Goal: Find specific page/section: Find specific page/section

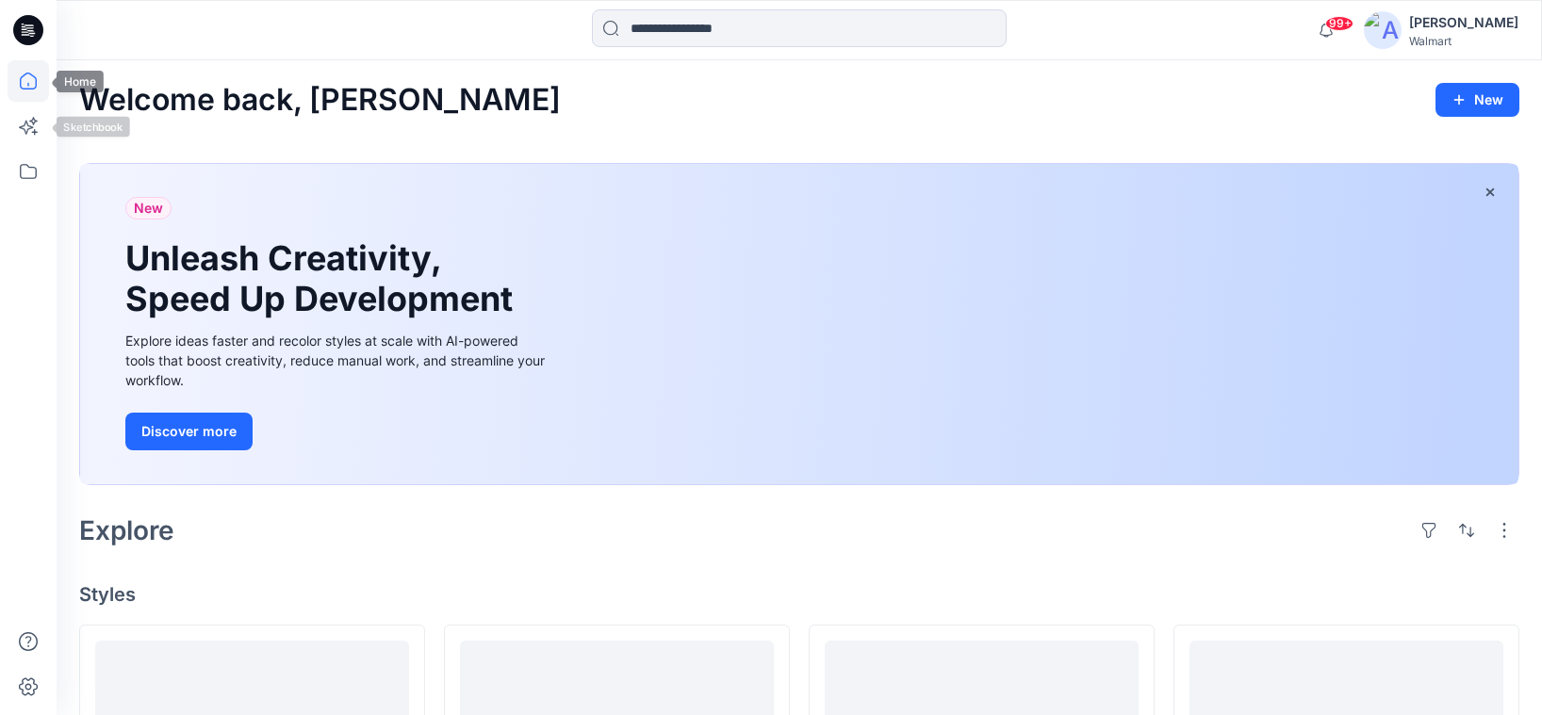
click at [24, 78] on icon at bounding box center [28, 80] width 41 height 41
click at [39, 166] on icon at bounding box center [28, 171] width 41 height 41
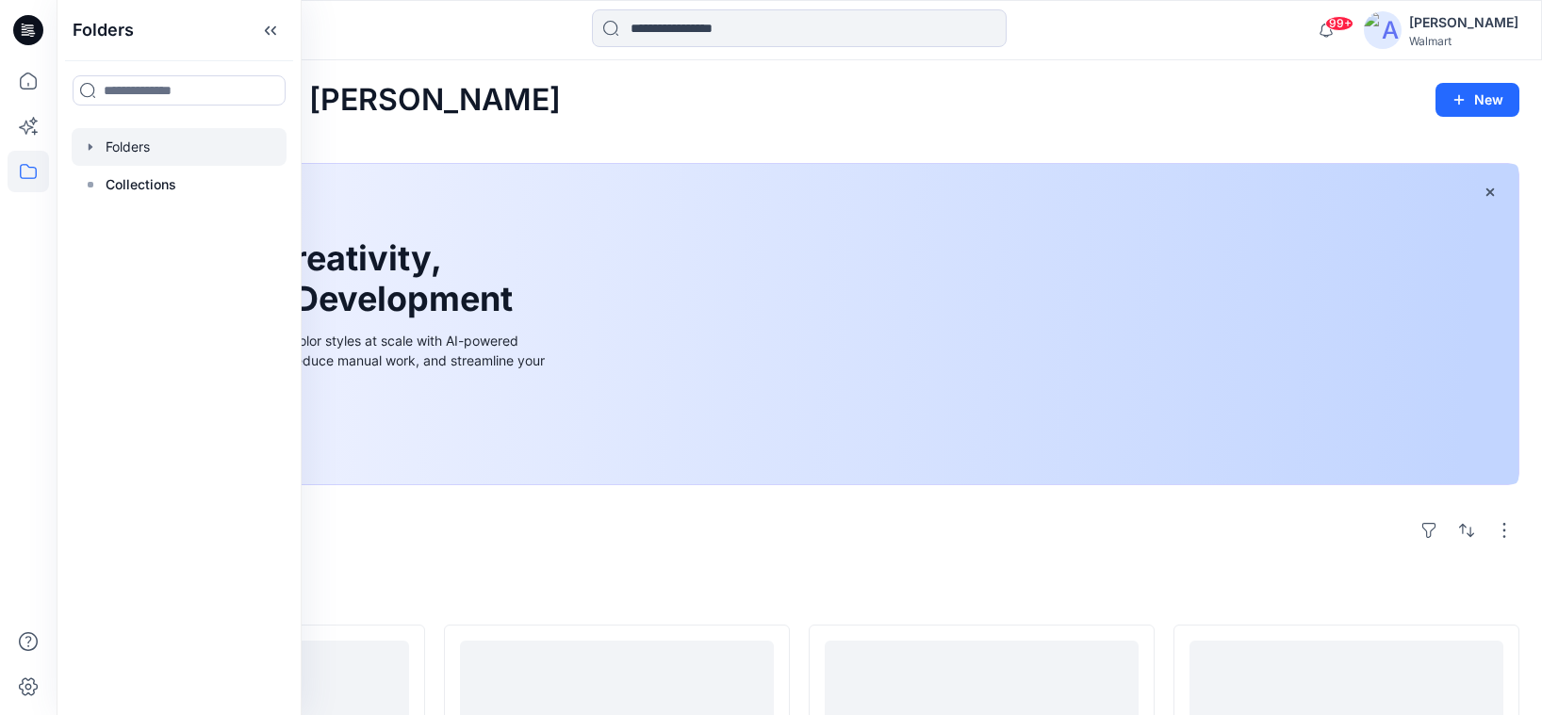
click at [135, 148] on div at bounding box center [179, 147] width 215 height 38
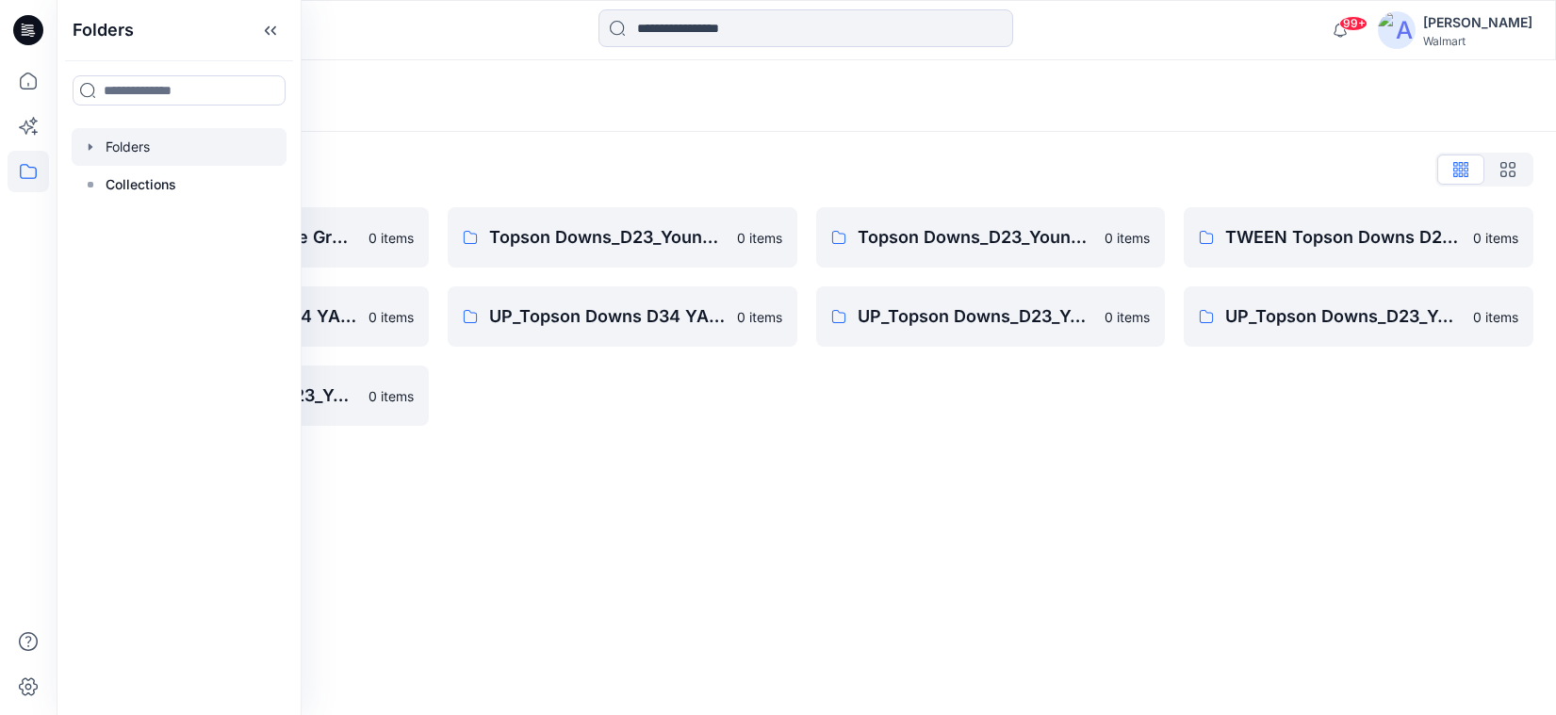
click at [751, 438] on div "Folders List Topson Down-Practice Group 0 items UP_Topson Downs D34 YA Bottoms …" at bounding box center [807, 290] width 1500 height 317
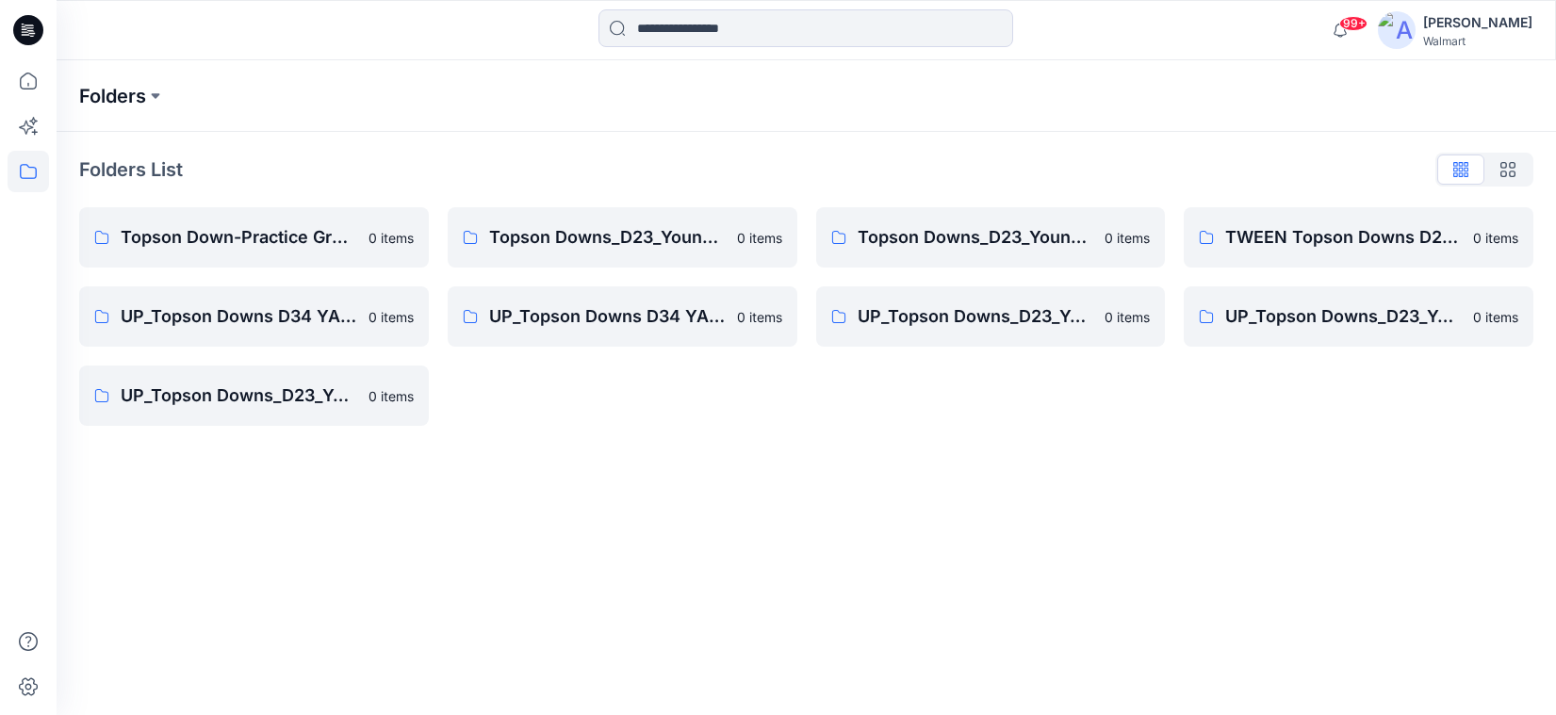
click at [109, 107] on p "Folders" at bounding box center [112, 96] width 67 height 26
click at [139, 97] on p "Folders" at bounding box center [112, 96] width 67 height 26
click at [138, 90] on p "Folders" at bounding box center [112, 96] width 67 height 26
click at [20, 83] on icon at bounding box center [28, 81] width 17 height 17
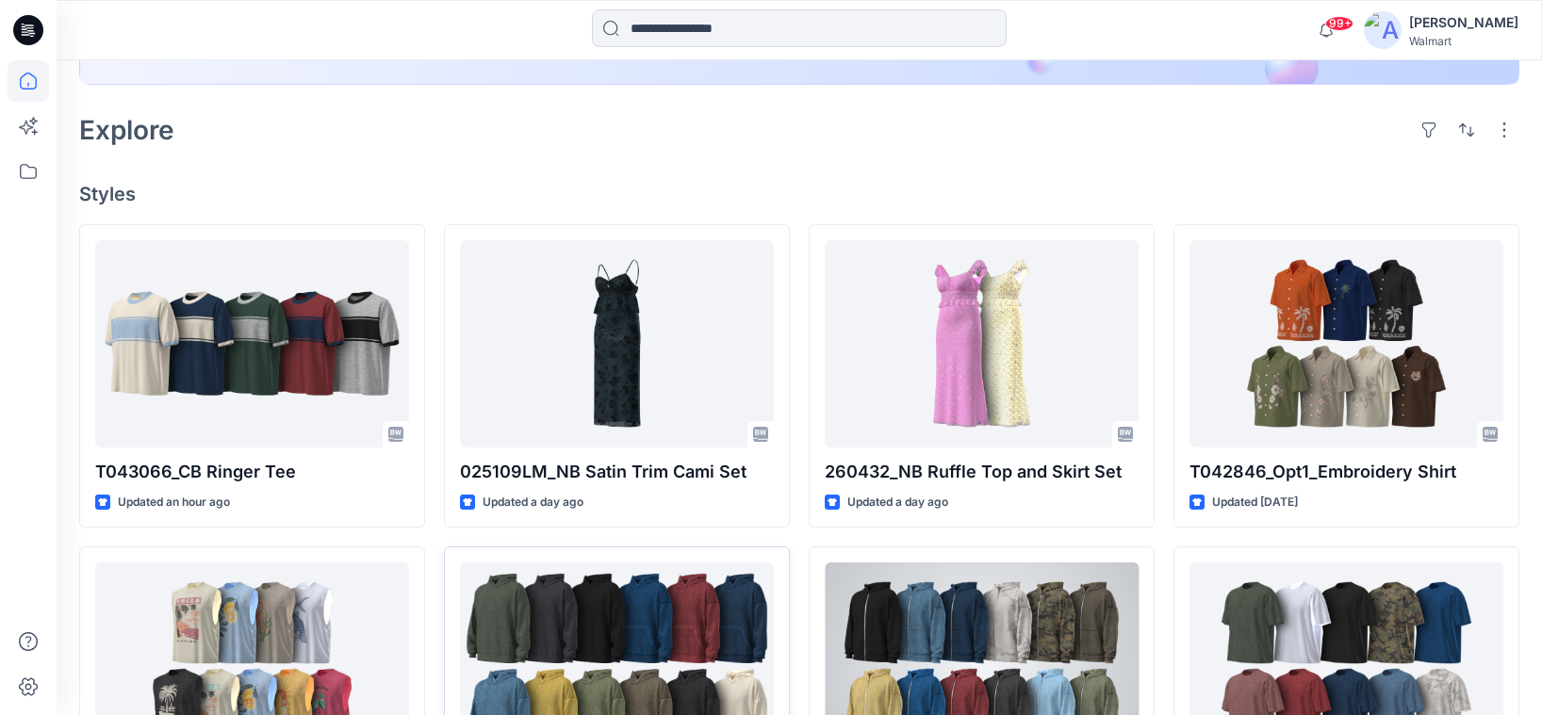
scroll to position [429, 0]
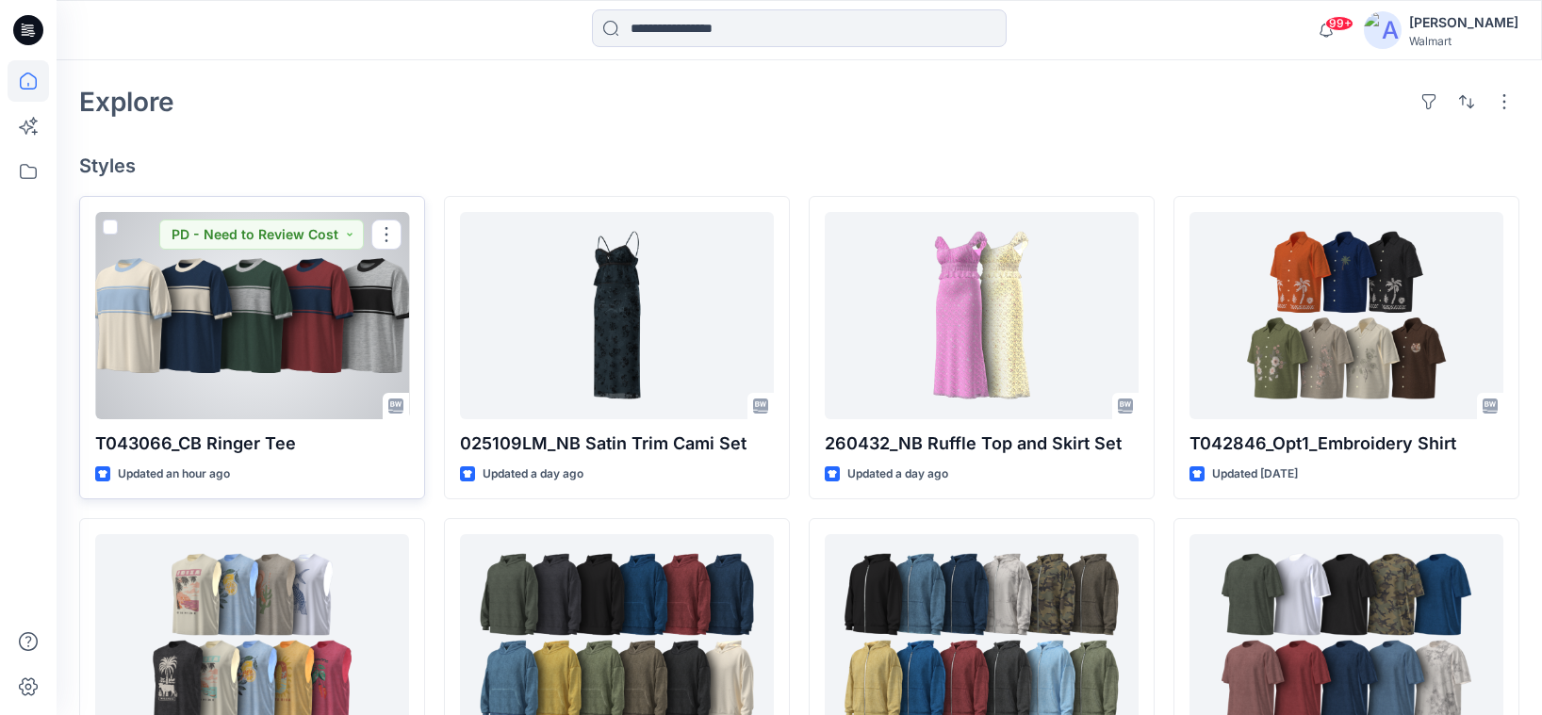
click at [205, 445] on p "T043066_CB Ringer Tee" at bounding box center [252, 444] width 314 height 26
click at [207, 434] on p "T043066_CB Ringer Tee" at bounding box center [252, 444] width 314 height 26
click at [211, 446] on p "T043066_CB Ringer Tee" at bounding box center [252, 444] width 314 height 26
click at [317, 429] on div "T043066_CB Ringer Tee Updated an hour ago PD - Need to Review Cost" at bounding box center [252, 348] width 346 height 304
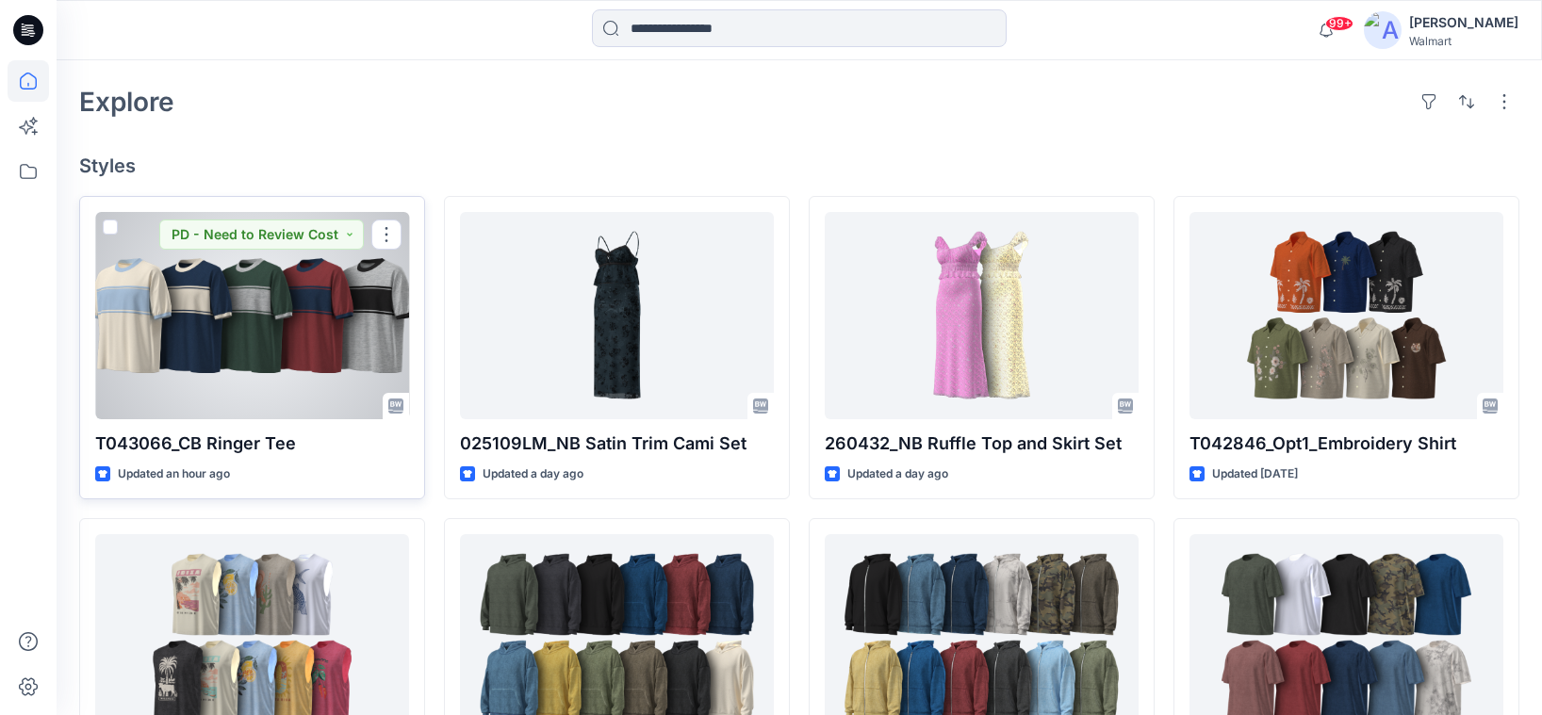
click at [209, 438] on p "T043066_CB Ringer Tee" at bounding box center [252, 444] width 314 height 26
click at [189, 395] on div at bounding box center [252, 315] width 314 height 207
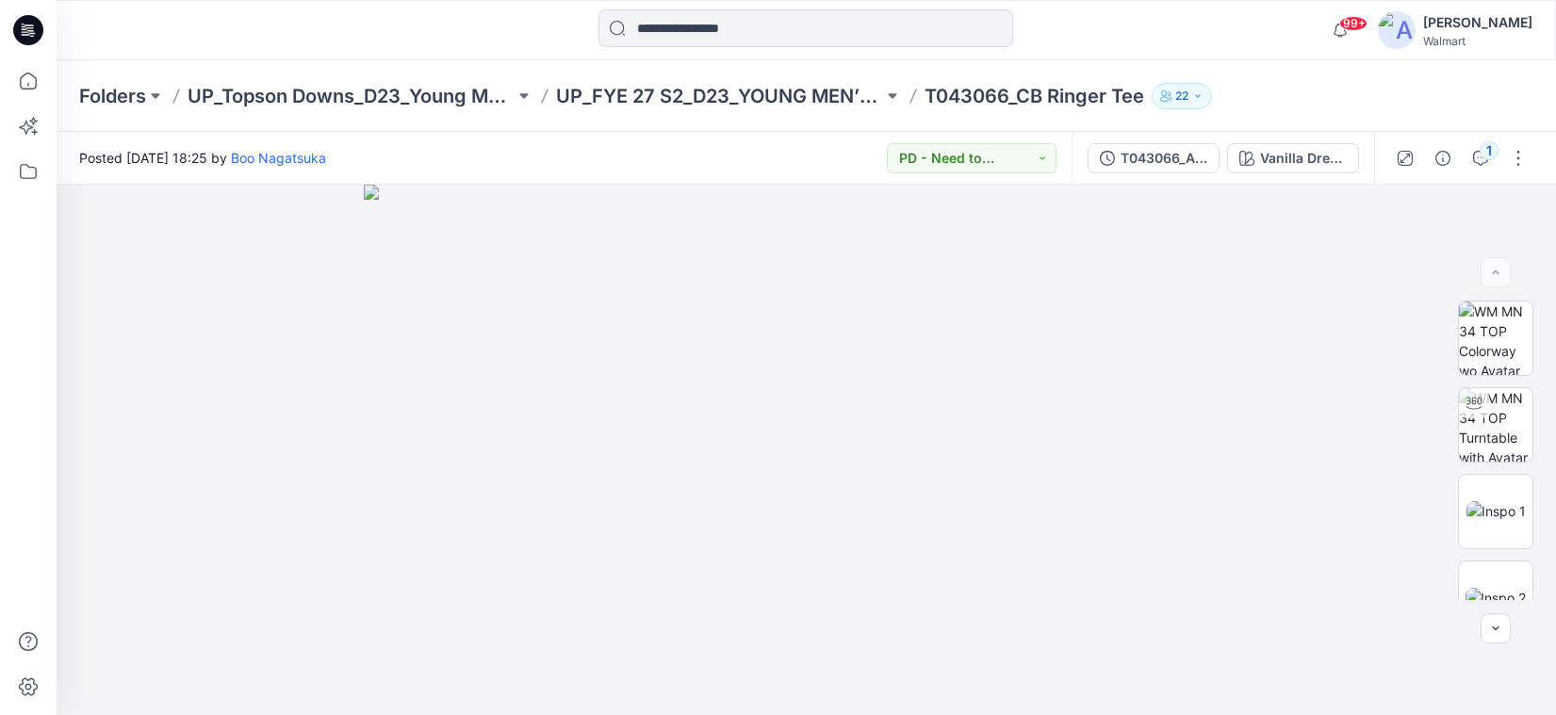
click at [648, 109] on div "Folders UP_Topson Downs_D23_Young Men's Tops UP_FYE 27 S2_D23_YOUNG MEN’S TOP T…" at bounding box center [807, 96] width 1500 height 72
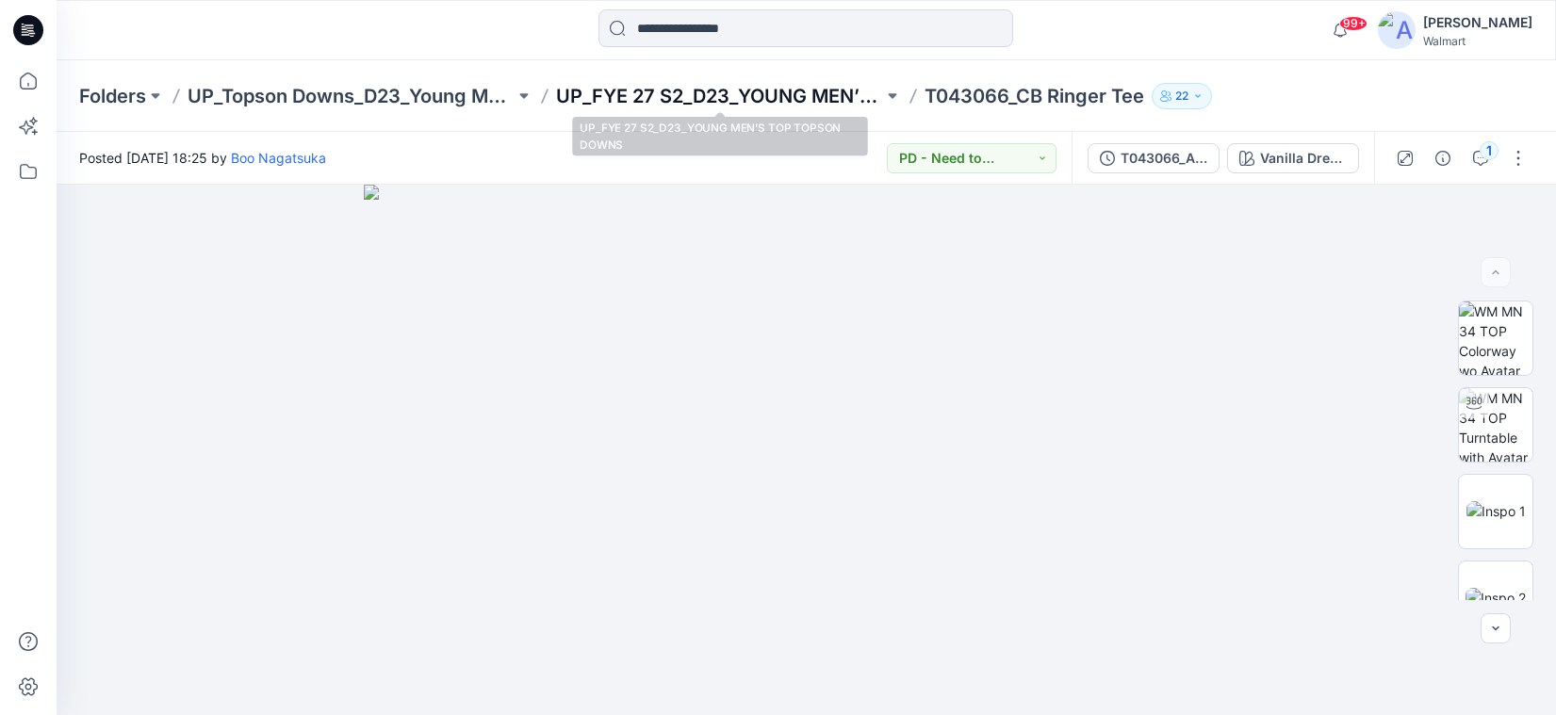
click at [648, 108] on p "UP_FYE 27 S2_D23_YOUNG MEN’S TOP TOPSON DOWNS" at bounding box center [719, 96] width 327 height 26
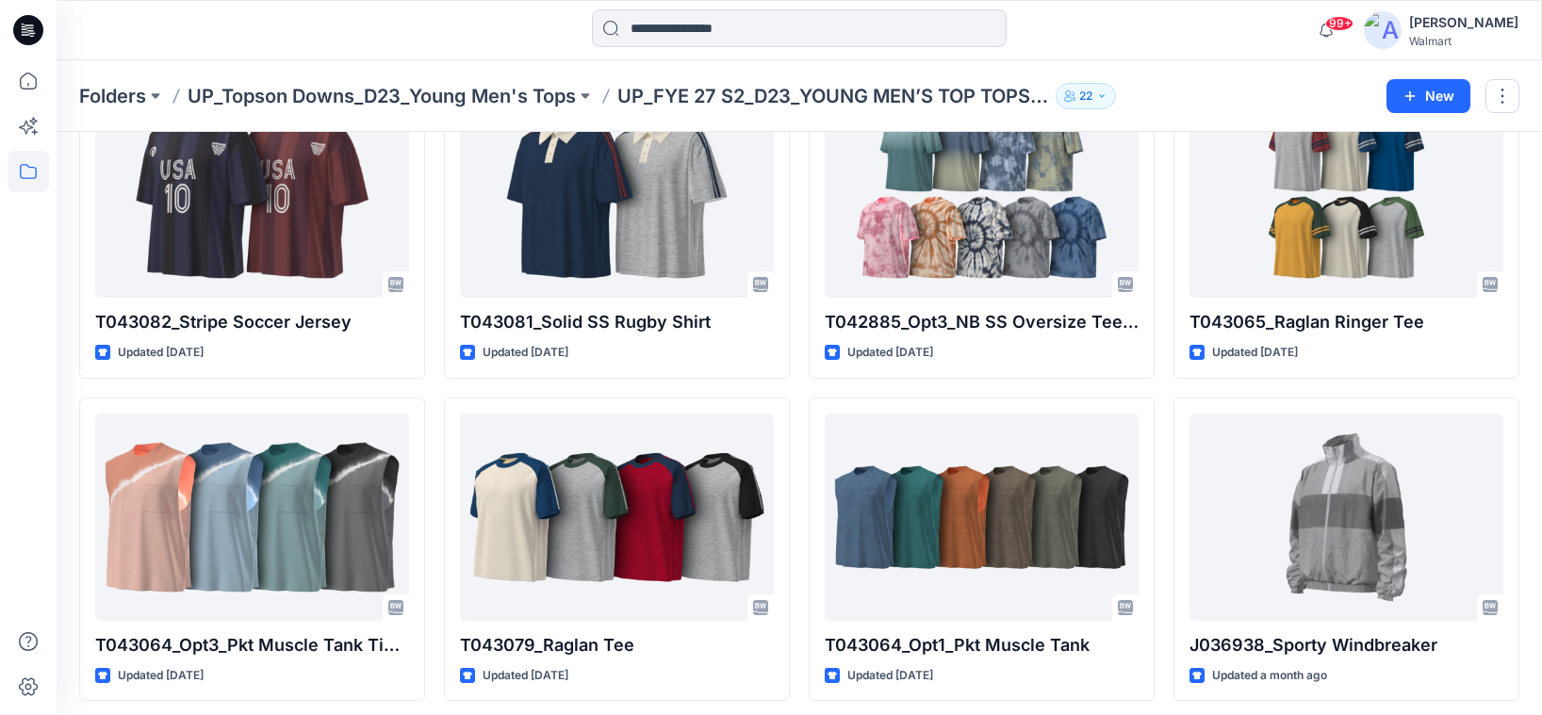
scroll to position [1437, 0]
